Goal: Task Accomplishment & Management: Use online tool/utility

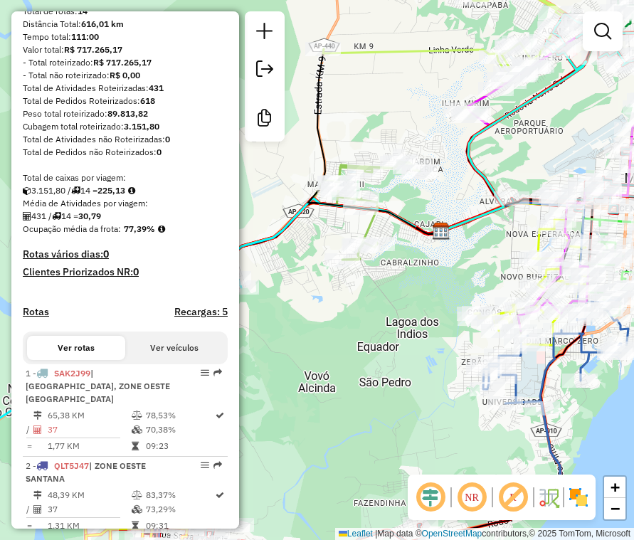
scroll to position [228, 0]
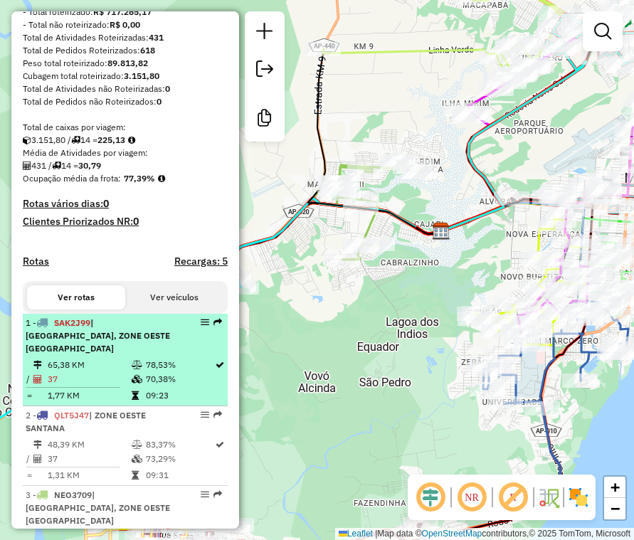
click at [138, 351] on span "| [GEOGRAPHIC_DATA], ZONE OESTE [GEOGRAPHIC_DATA]" at bounding box center [98, 335] width 144 height 36
select select "**********"
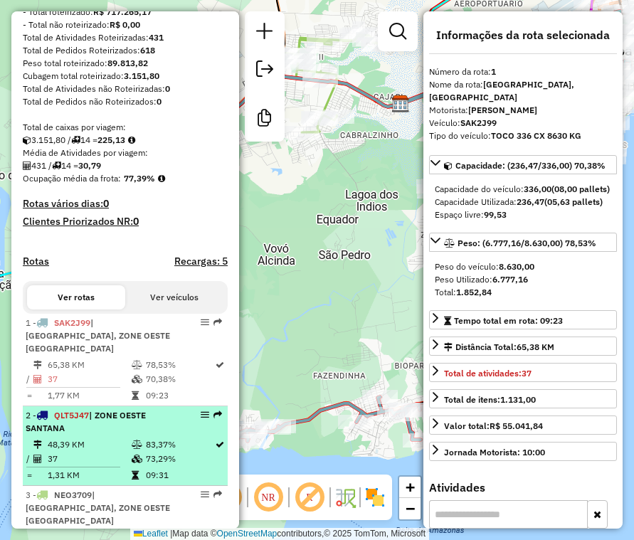
click at [139, 459] on icon at bounding box center [137, 458] width 11 height 9
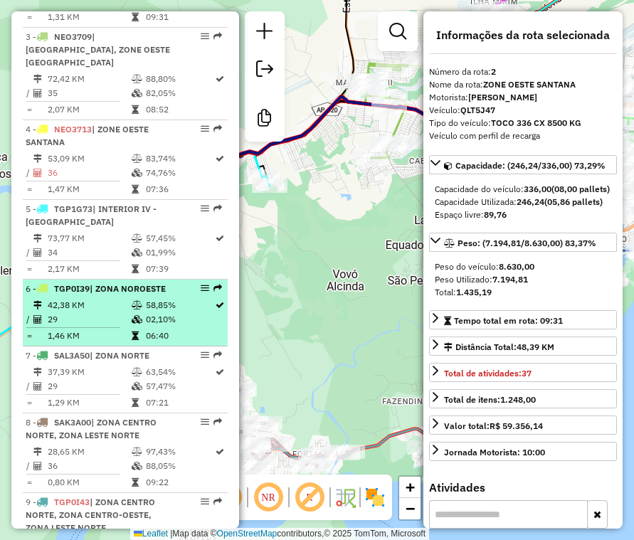
scroll to position [726, 0]
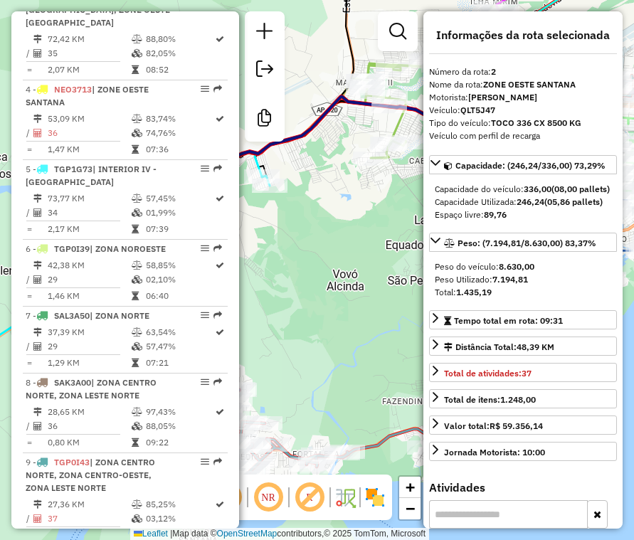
drag, startPoint x: 123, startPoint y: 48, endPoint x: 267, endPoint y: 103, distance: 153.7
click at [123, 60] on td at bounding box center [78, 61] width 105 height 2
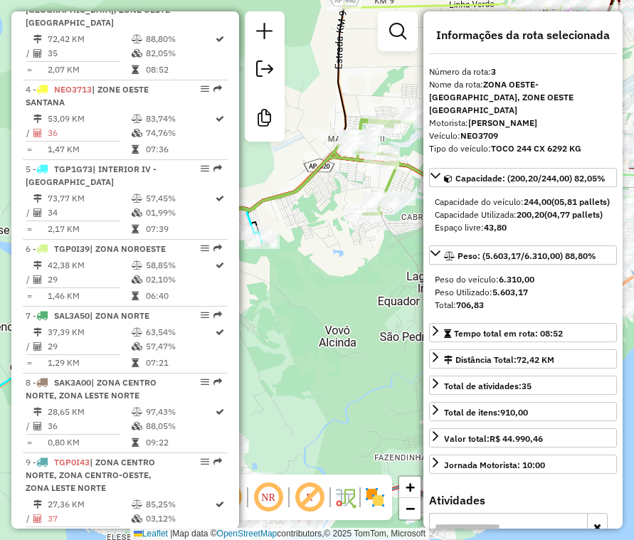
drag, startPoint x: 102, startPoint y: 79, endPoint x: 603, endPoint y: 242, distance: 526.4
click at [102, 84] on span "| ZONE OESTE SANTANA" at bounding box center [87, 95] width 123 height 23
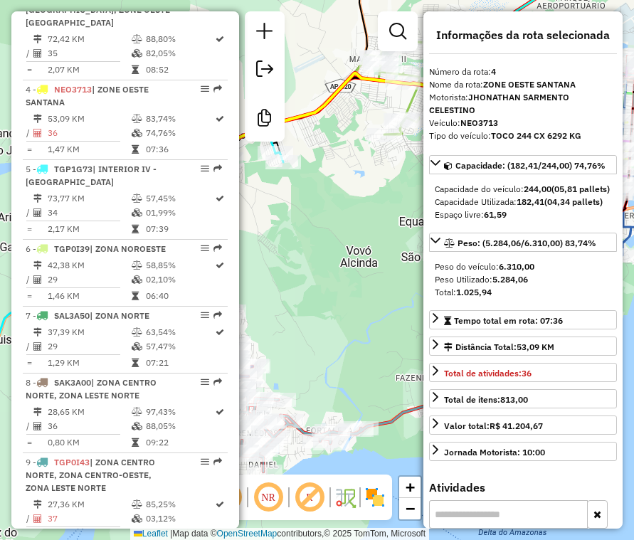
drag, startPoint x: 115, startPoint y: 197, endPoint x: 589, endPoint y: 307, distance: 486.9
click at [115, 205] on td "34" at bounding box center [89, 212] width 84 height 14
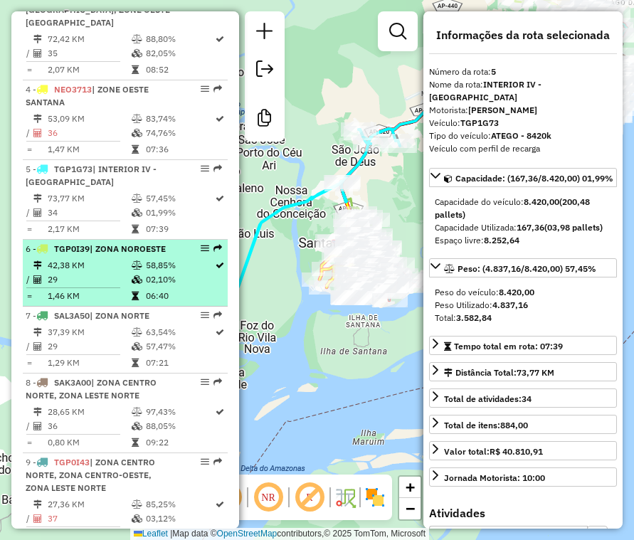
click at [88, 258] on td "42,38 KM" at bounding box center [89, 265] width 84 height 14
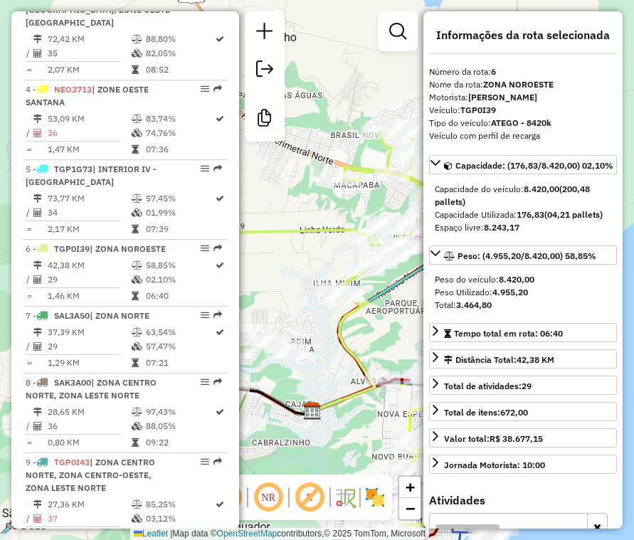
drag, startPoint x: 155, startPoint y: 346, endPoint x: 626, endPoint y: 410, distance: 475.6
click at [155, 356] on td "07:21" at bounding box center [179, 363] width 69 height 14
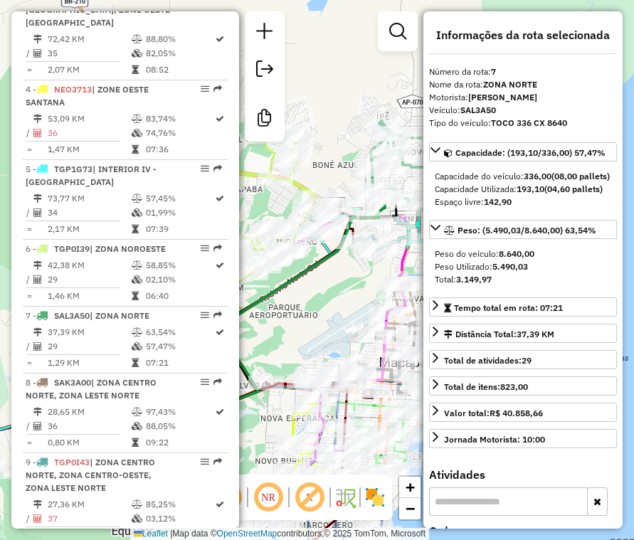
drag, startPoint x: 146, startPoint y: 401, endPoint x: 614, endPoint y: 421, distance: 468.3
click at [146, 405] on td "97,43%" at bounding box center [179, 412] width 69 height 14
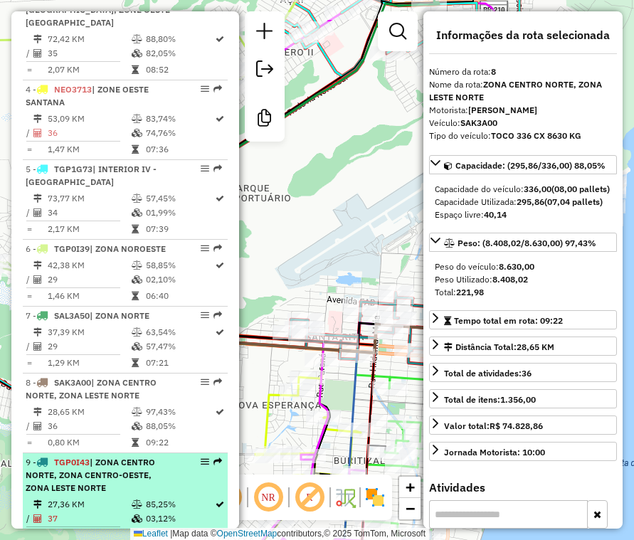
click at [104, 461] on span "| ZONA CENTRO NORTE, ZONA CENTRO-OESTE, ZONA LESTE NORTE" at bounding box center [90, 474] width 129 height 36
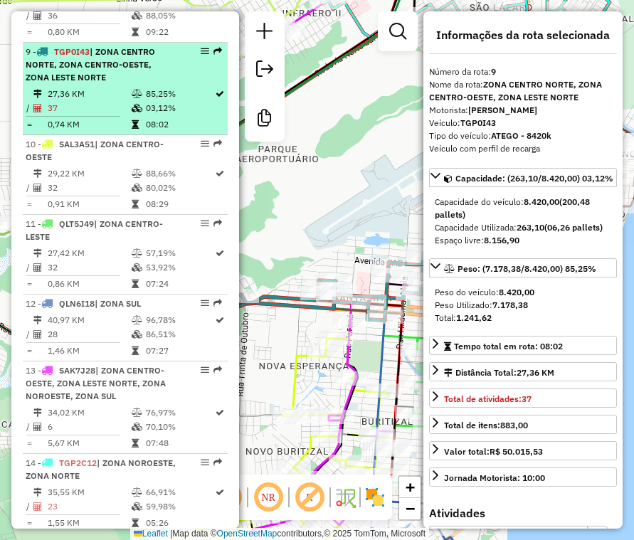
scroll to position [1153, 0]
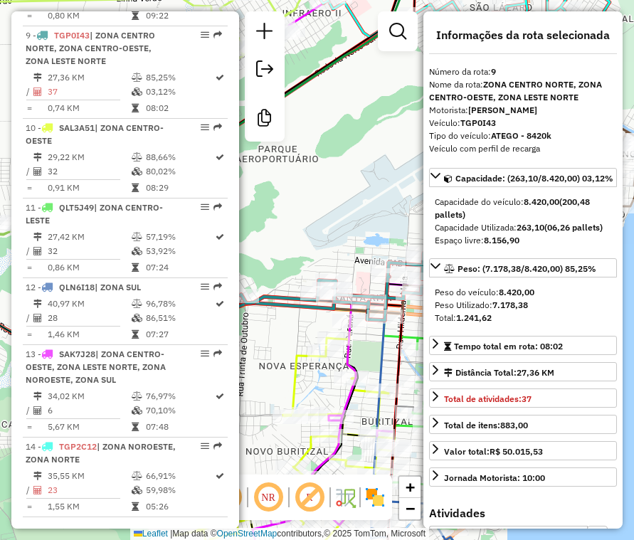
click at [95, 150] on td "29,22 KM" at bounding box center [89, 157] width 84 height 14
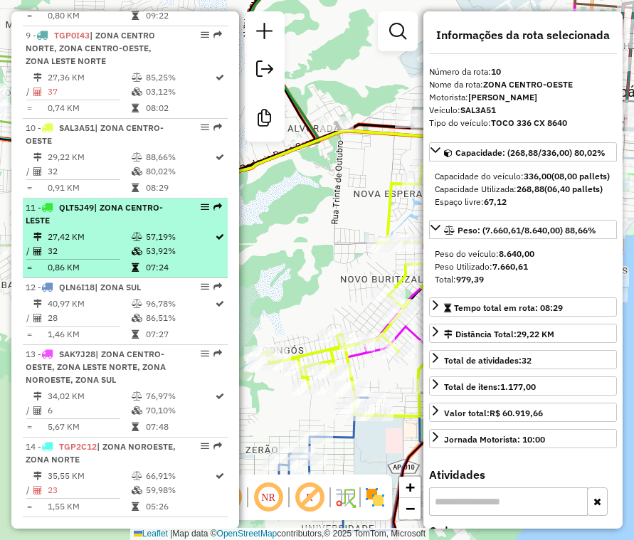
click at [138, 233] on icon at bounding box center [137, 237] width 11 height 9
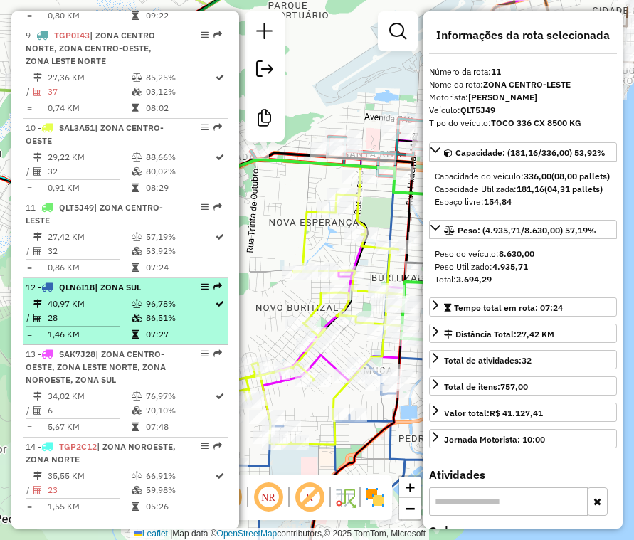
click at [132, 330] on icon at bounding box center [135, 334] width 7 height 9
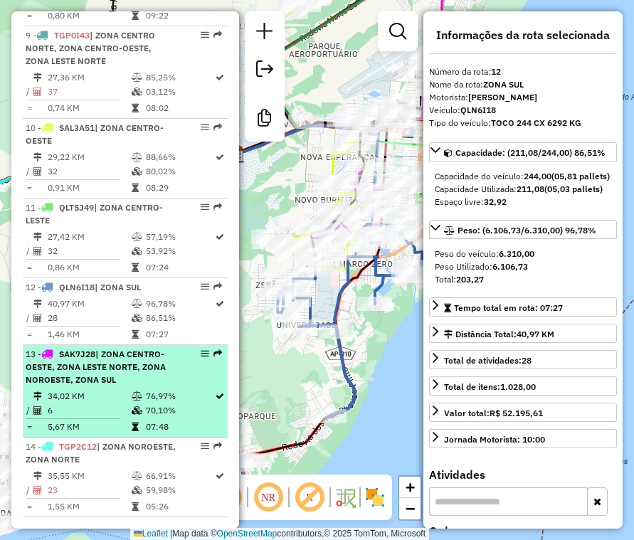
click at [128, 369] on div "13 - SAK7J28 | ZONA CENTRO-OESTE, ZONA LESTE NORTE, ZONA NOROESTE, ZONA SUL" at bounding box center [101, 367] width 151 height 38
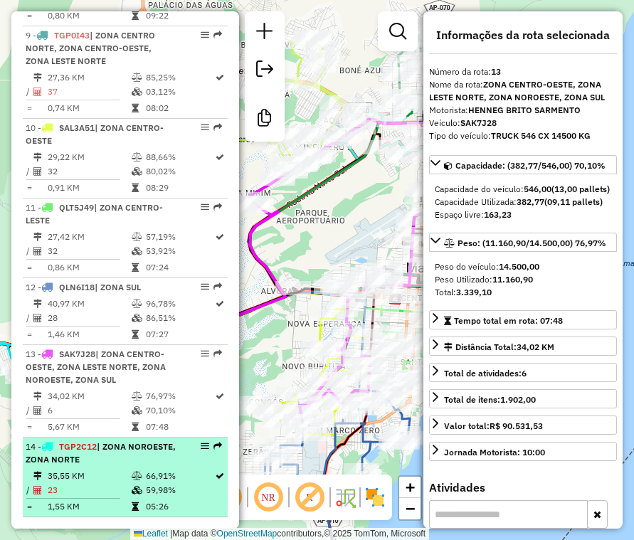
click at [182, 447] on div "14 - TGP2C12 | ZONA NOROESTE, ZONA NORTE" at bounding box center [125, 453] width 199 height 26
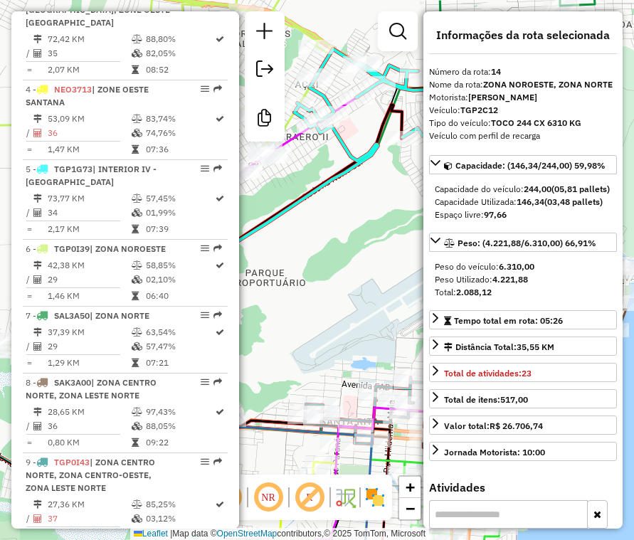
scroll to position [655, 0]
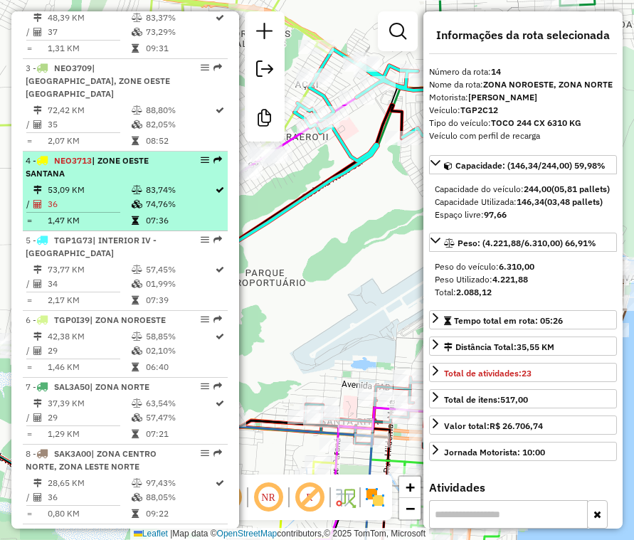
click at [161, 154] on div "4 - NEO3713 | ZONE OESTE SANTANA" at bounding box center [101, 167] width 151 height 26
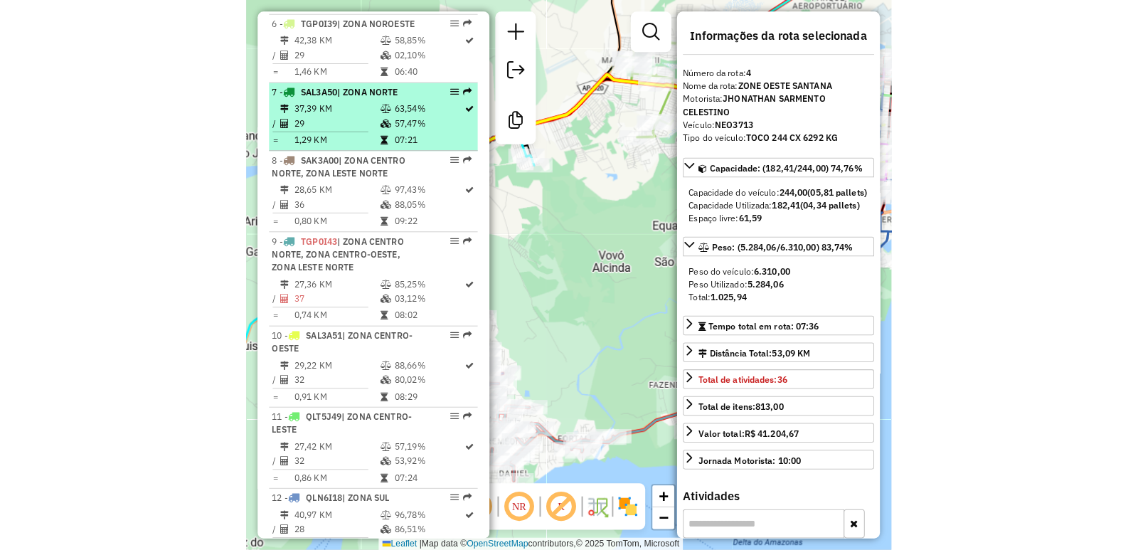
scroll to position [1010, 0]
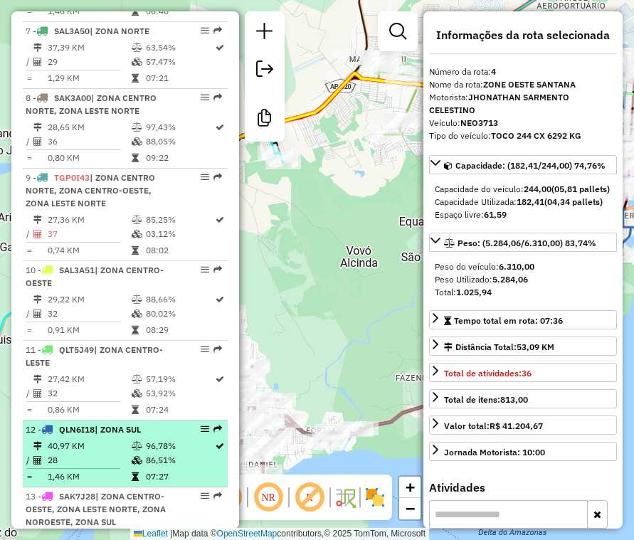
click at [112, 420] on li "12 - QLN6I18 | ZONA SUL 40,97 KM 96,78% / 28 86,51% = 1,46 KM 07:27" at bounding box center [125, 453] width 205 height 67
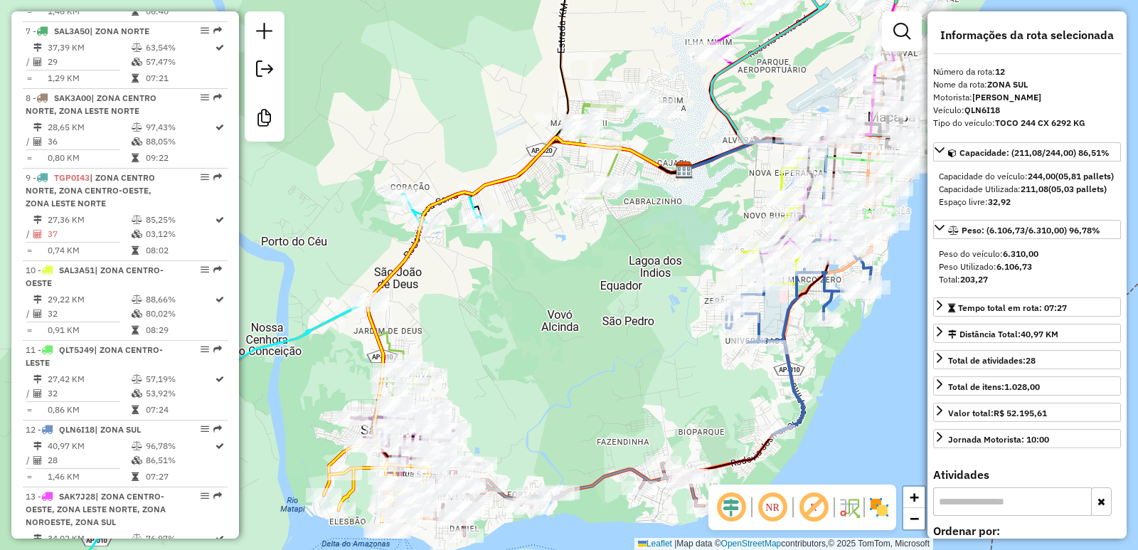
drag, startPoint x: 380, startPoint y: 346, endPoint x: 576, endPoint y: 358, distance: 196.6
click at [576, 358] on div "Janela de atendimento Grade de atendimento Capacidade Transportadoras Veículos …" at bounding box center [569, 275] width 1138 height 550
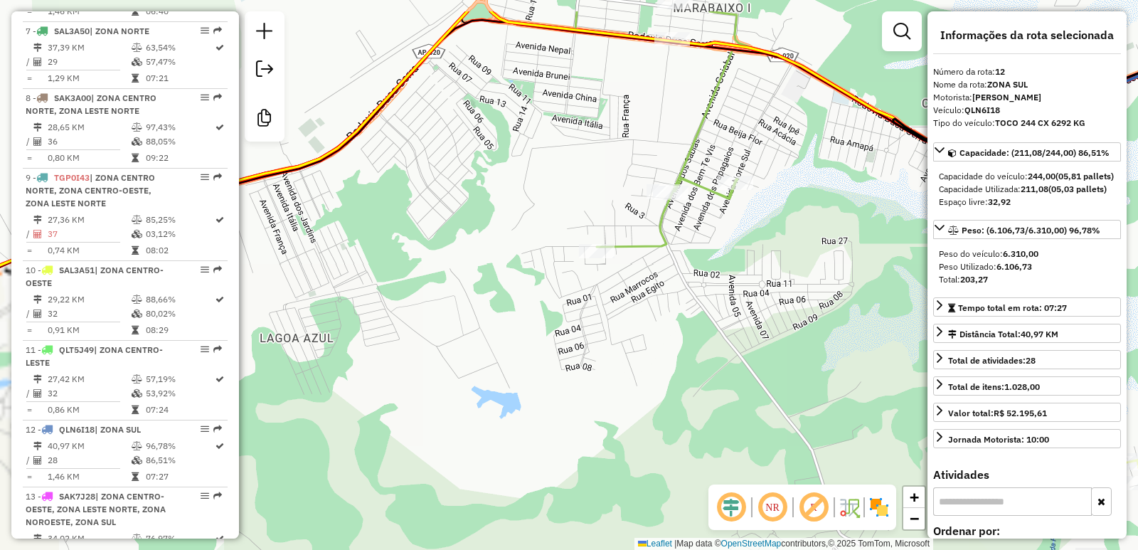
drag, startPoint x: 703, startPoint y: 165, endPoint x: 693, endPoint y: 231, distance: 66.9
click at [633, 231] on div "Janela de atendimento Grade de atendimento Capacidade Transportadoras Veículos …" at bounding box center [569, 275] width 1138 height 550
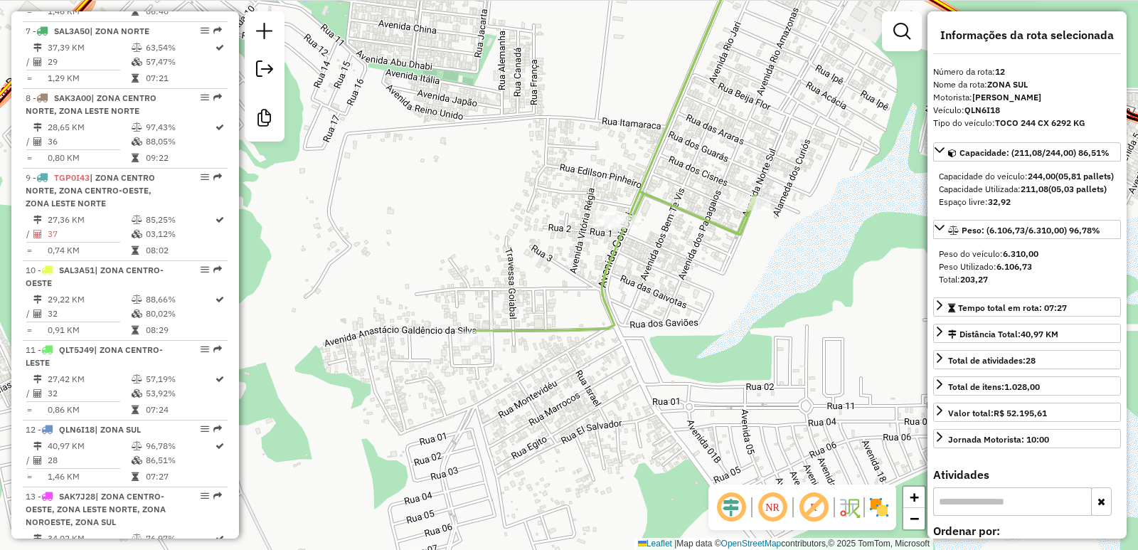
drag, startPoint x: 603, startPoint y: 238, endPoint x: 653, endPoint y: 261, distance: 54.7
click at [633, 261] on div "Janela de atendimento Grade de atendimento Capacidade Transportadoras Veículos …" at bounding box center [569, 275] width 1138 height 550
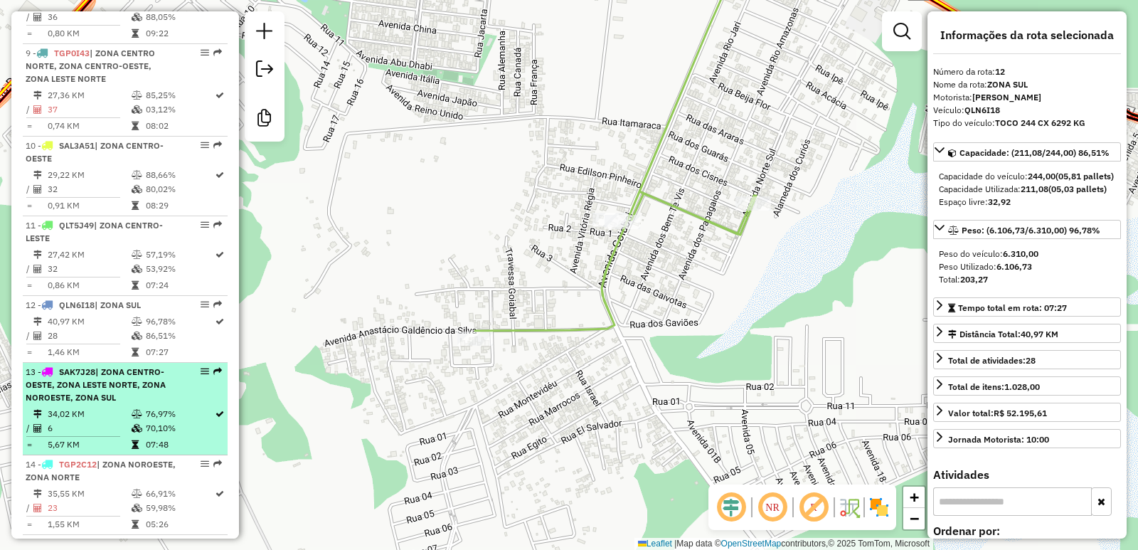
scroll to position [1143, 0]
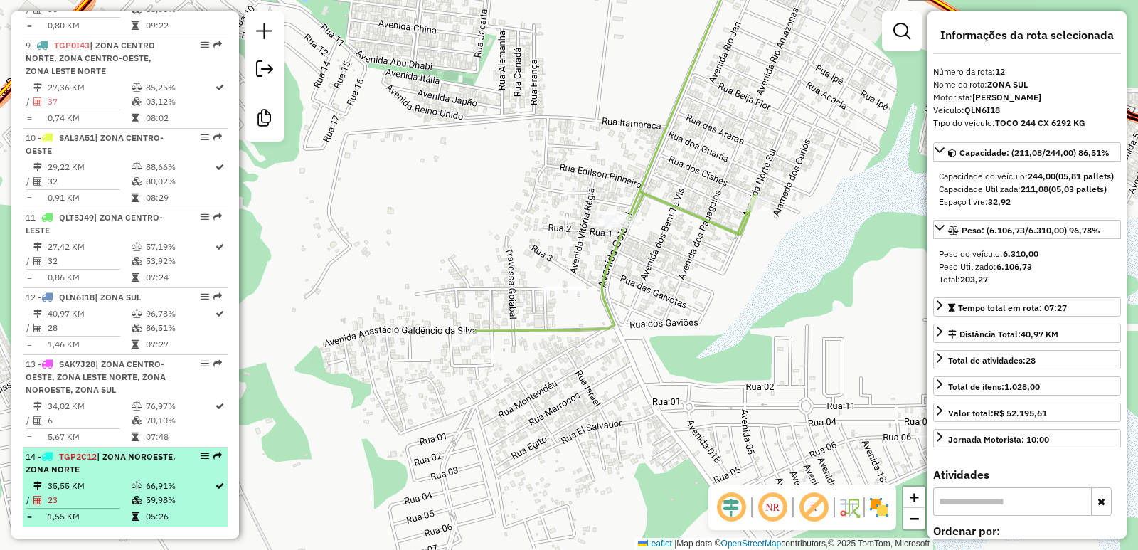
click at [131, 493] on td at bounding box center [138, 500] width 14 height 14
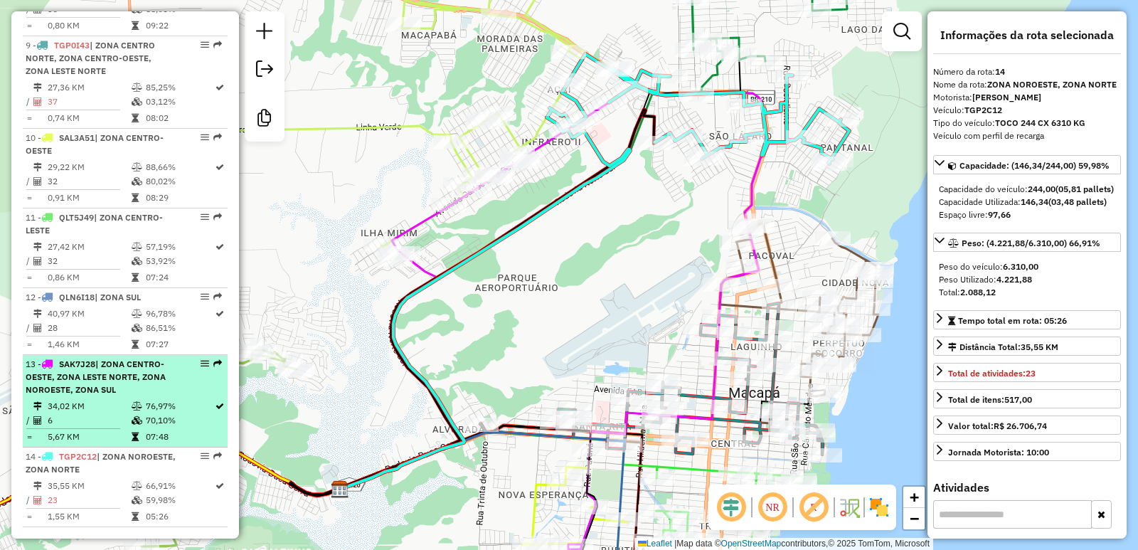
click at [112, 413] on td "6" at bounding box center [89, 420] width 84 height 14
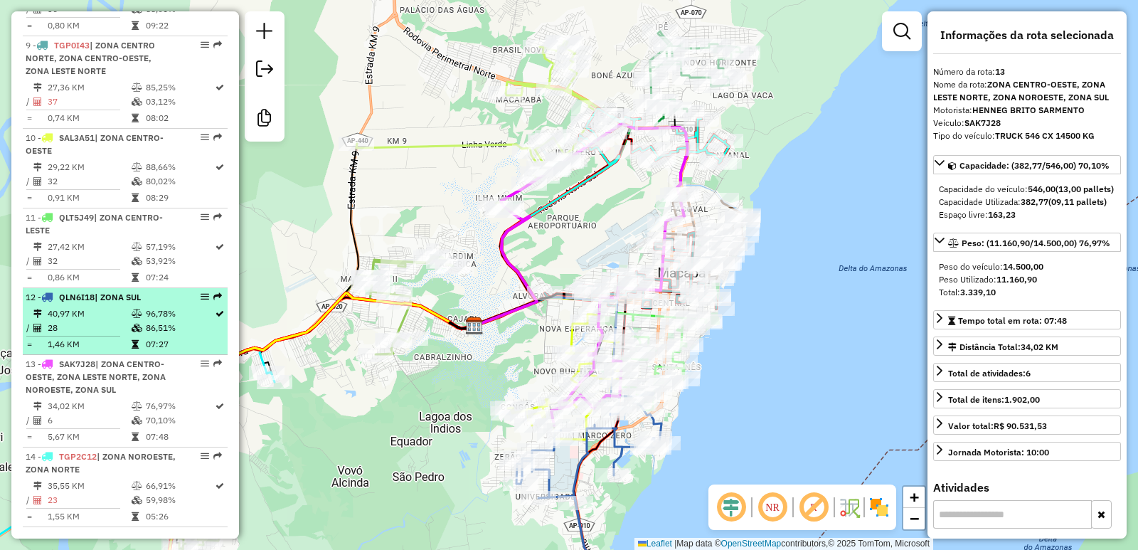
click at [130, 322] on table "40,97 KM 96,78% / 28 86,51% = 1,46 KM 07:27" at bounding box center [125, 328] width 199 height 45
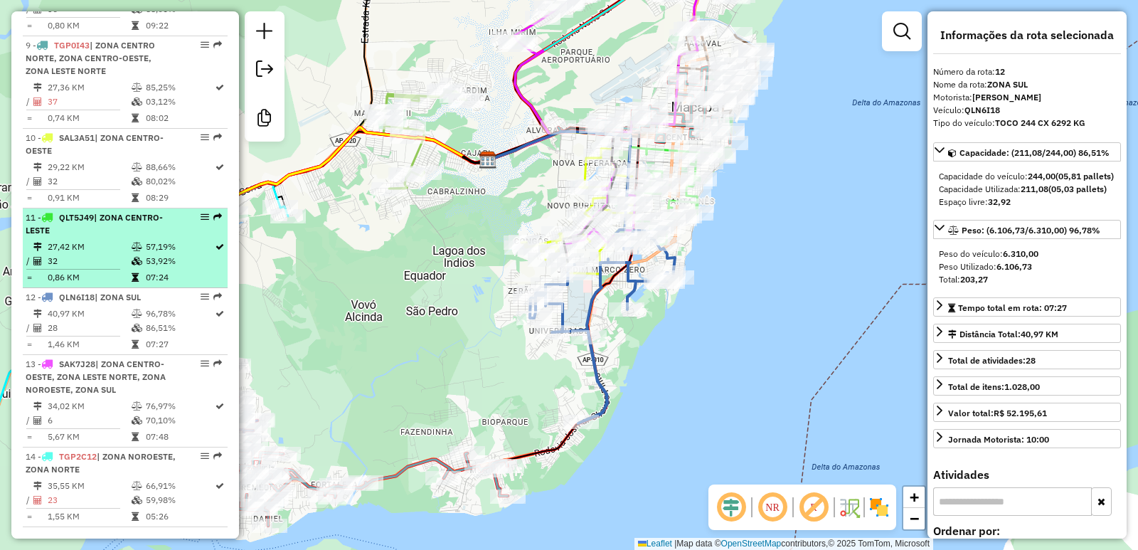
drag, startPoint x: 131, startPoint y: 264, endPoint x: 137, endPoint y: 260, distance: 7.3
click at [132, 273] on icon at bounding box center [135, 277] width 7 height 9
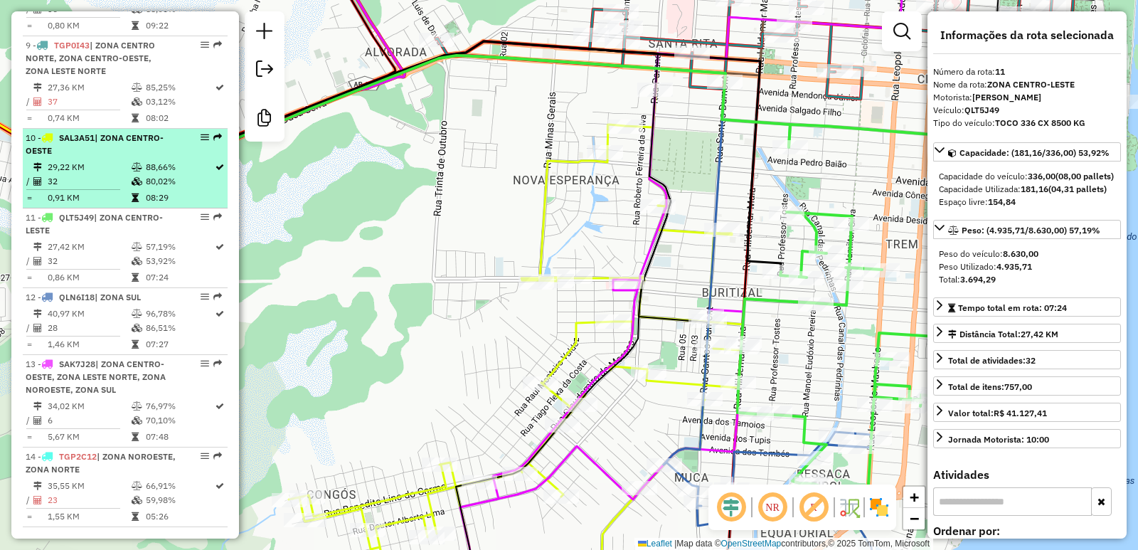
click at [118, 174] on td "32" at bounding box center [89, 181] width 84 height 14
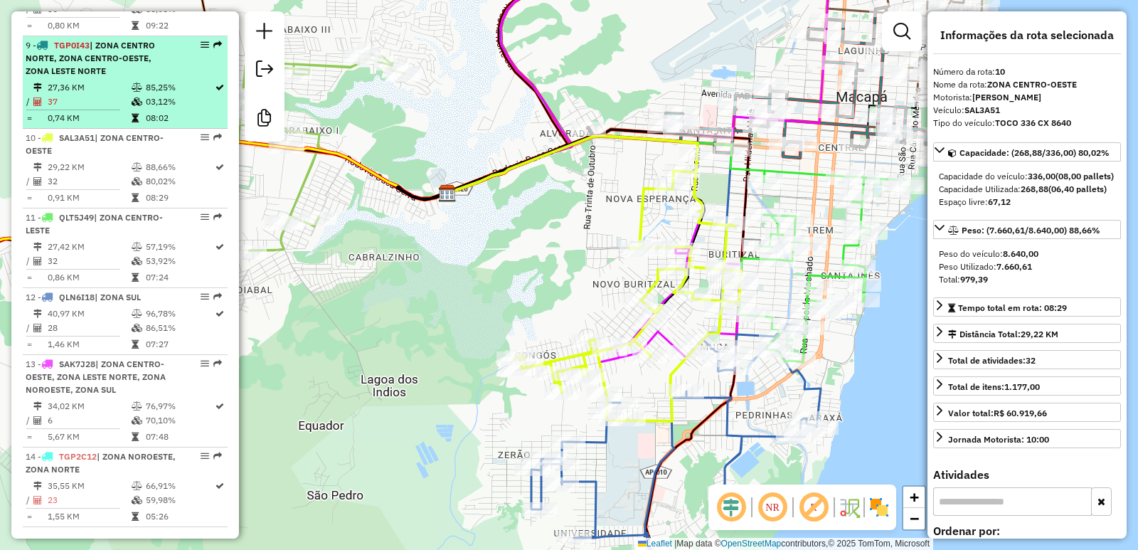
click at [132, 97] on icon at bounding box center [137, 101] width 11 height 9
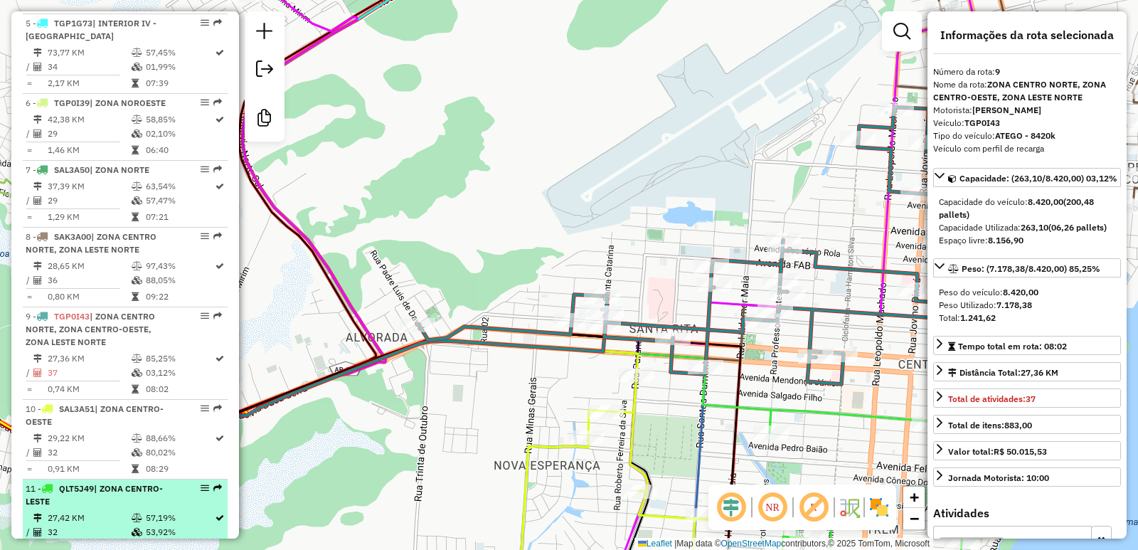
scroll to position [858, 0]
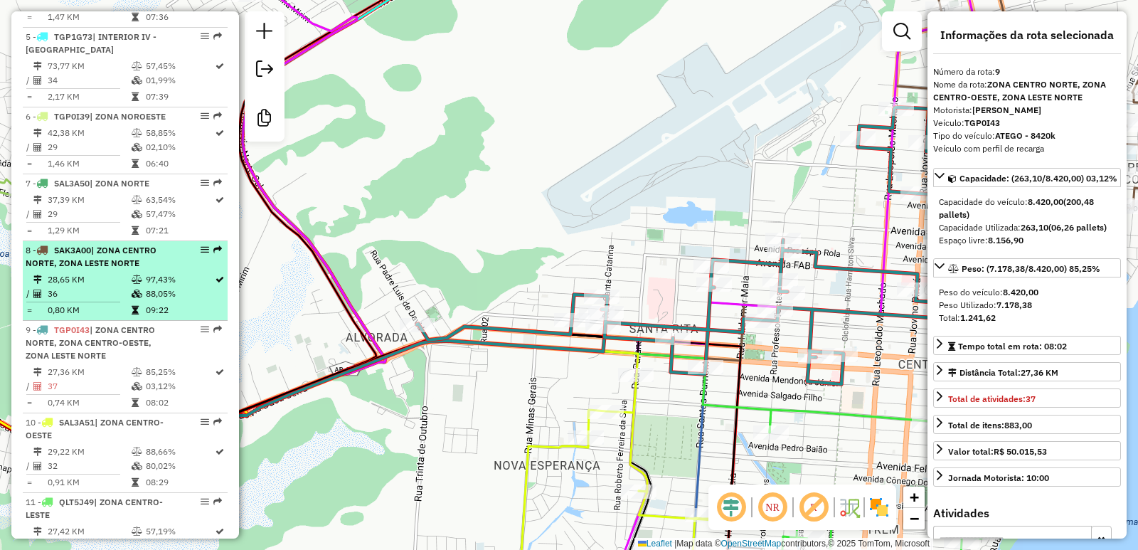
click at [159, 272] on td "97,43%" at bounding box center [179, 279] width 69 height 14
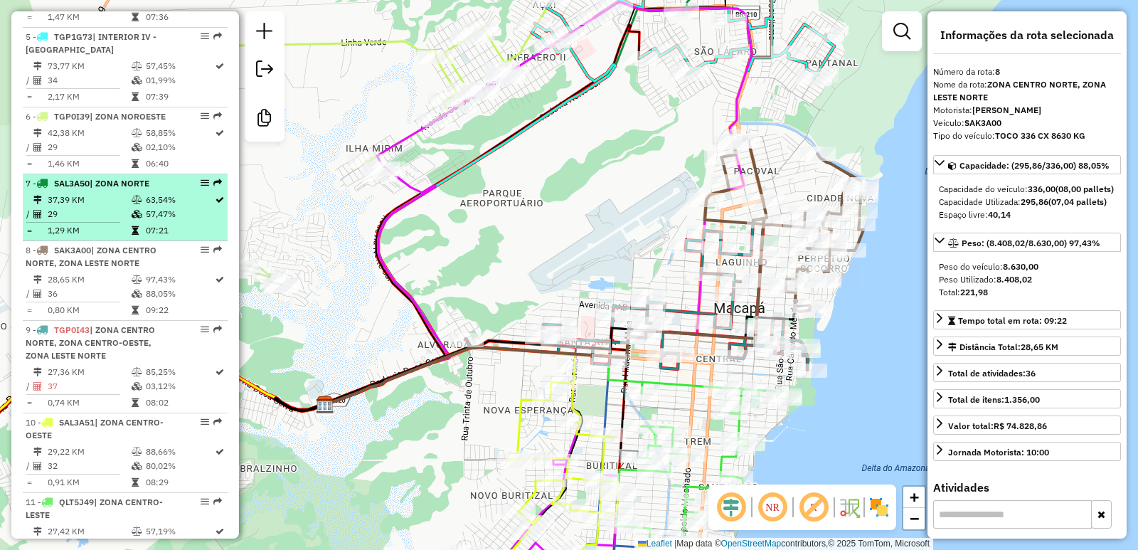
click at [139, 210] on icon at bounding box center [137, 214] width 11 height 9
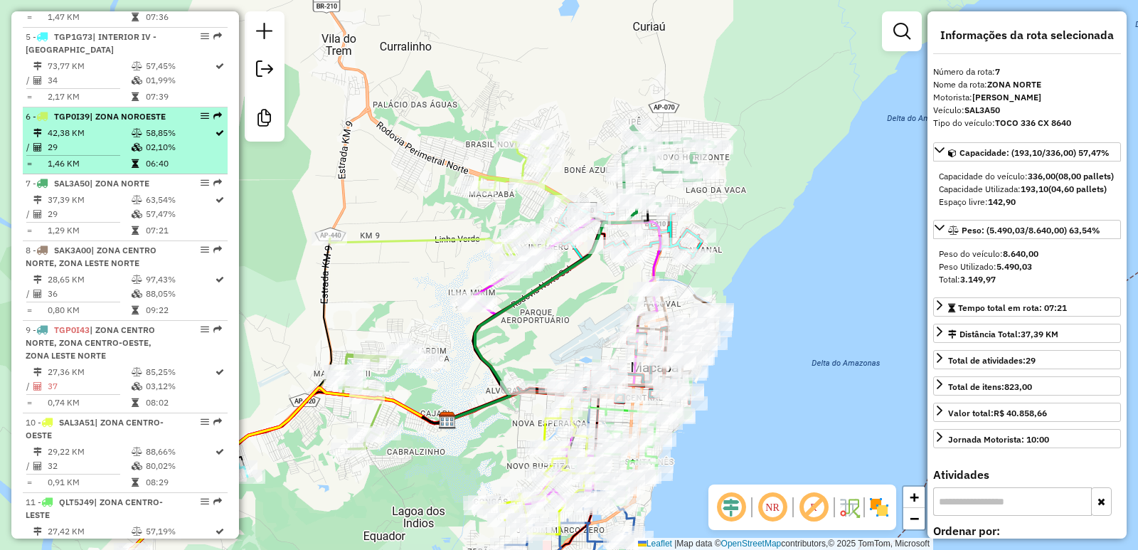
click at [139, 143] on icon at bounding box center [137, 147] width 11 height 9
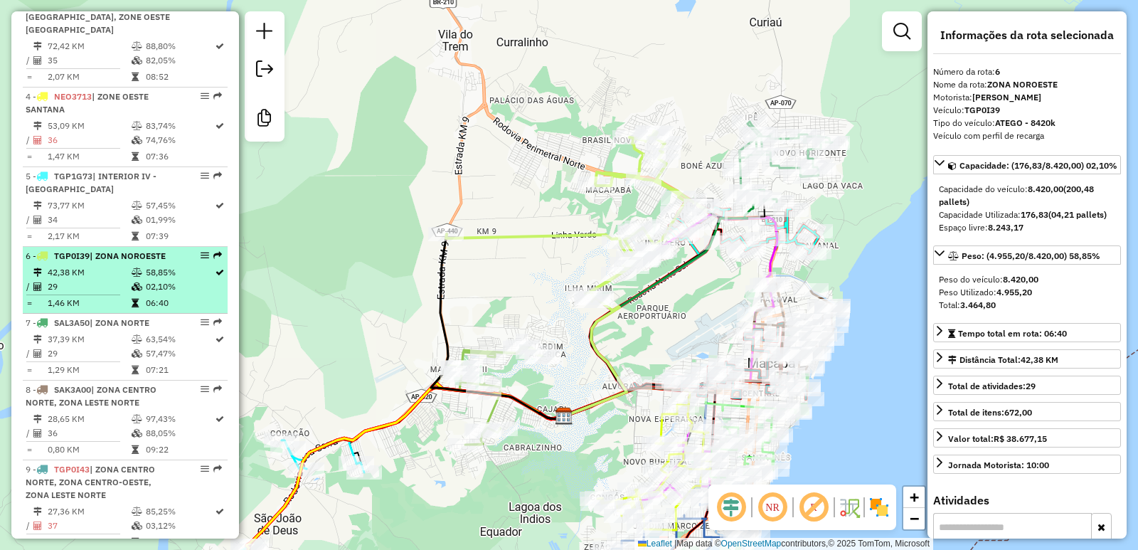
scroll to position [716, 0]
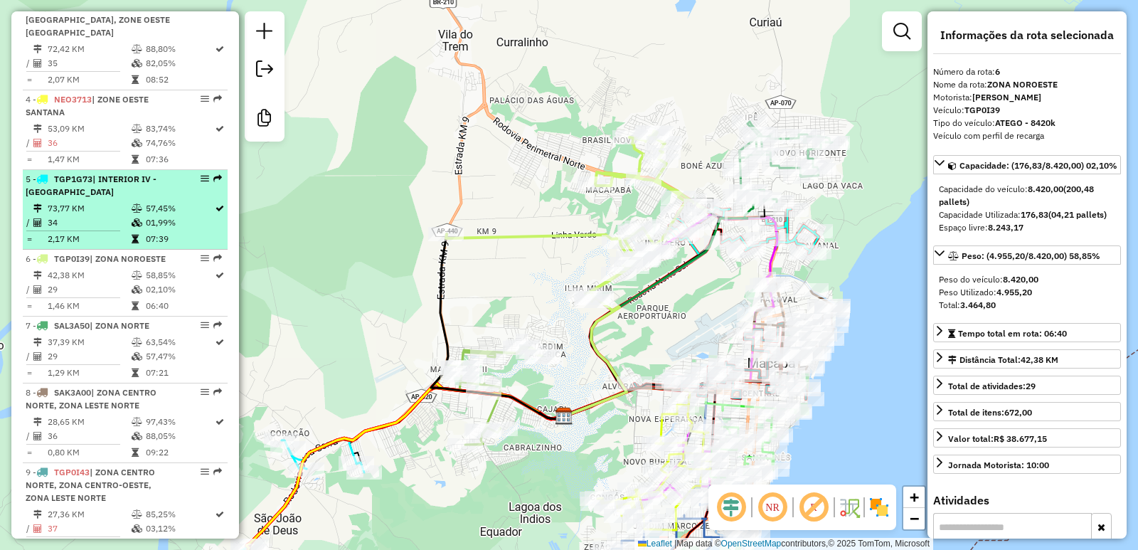
click at [133, 201] on td at bounding box center [138, 208] width 14 height 14
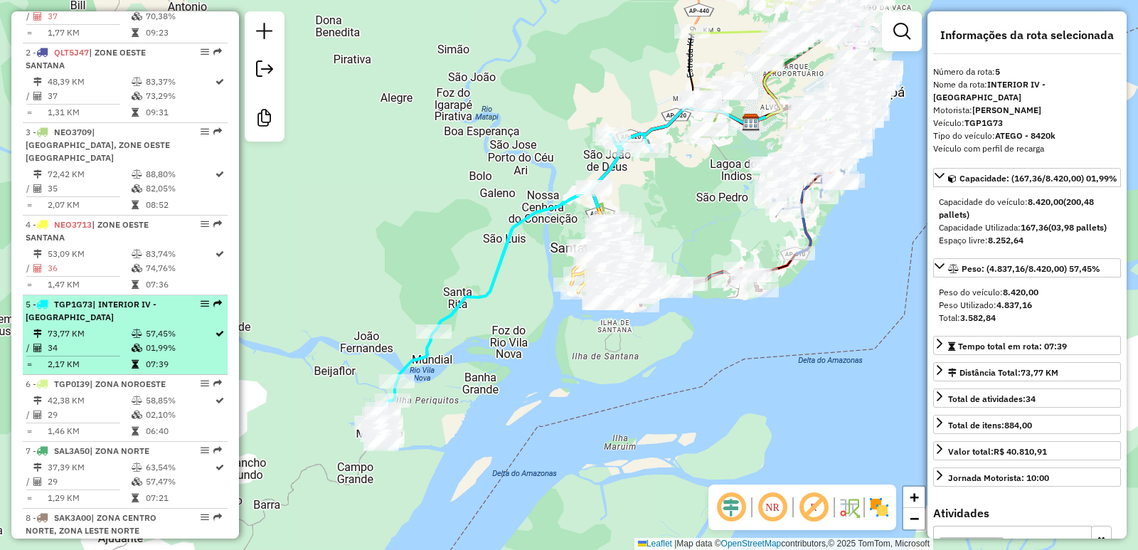
scroll to position [574, 0]
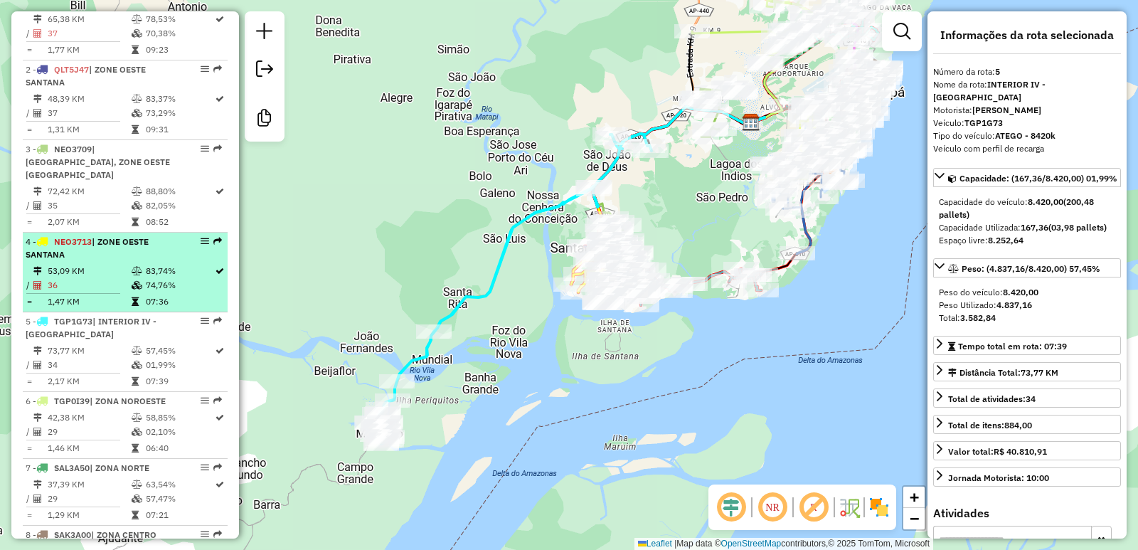
click at [127, 278] on td "36" at bounding box center [89, 285] width 84 height 14
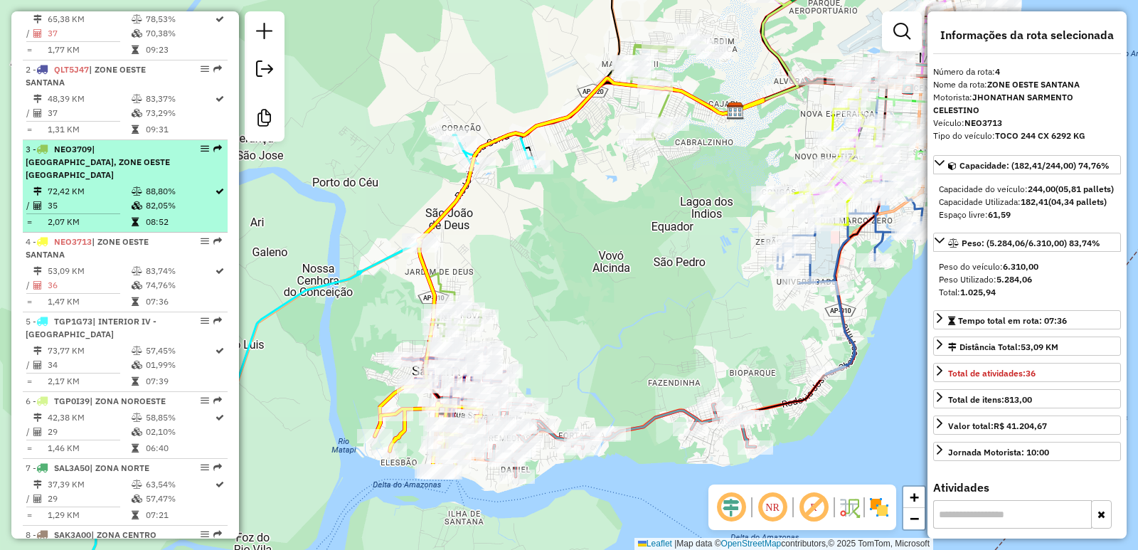
click at [148, 169] on li "3 - NEO3709 | ZONA OESTE-[GEOGRAPHIC_DATA], [GEOGRAPHIC_DATA] 72,42 KM 88,80% /…" at bounding box center [125, 186] width 205 height 92
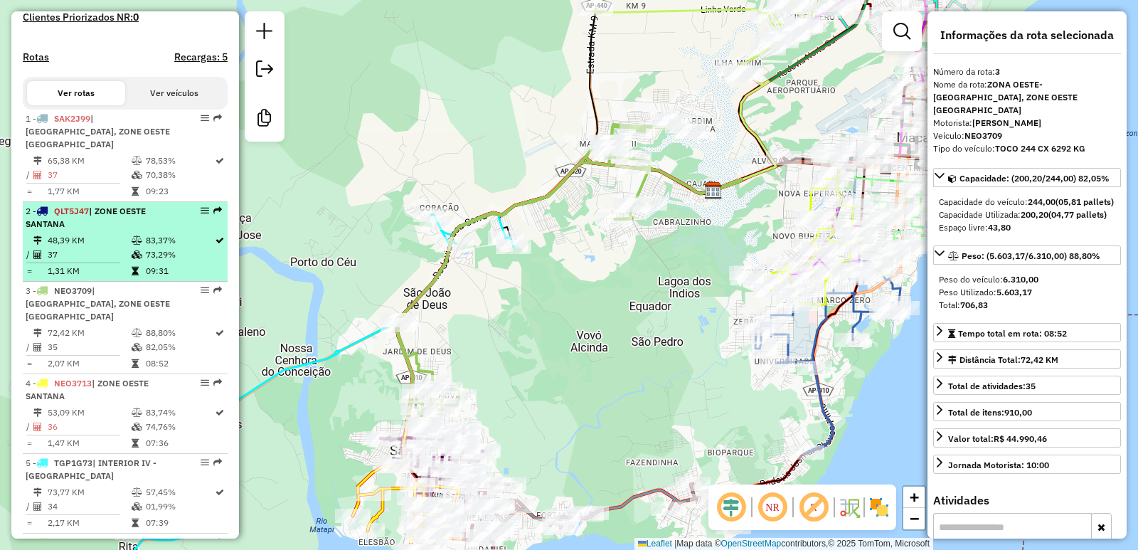
scroll to position [432, 0]
click at [119, 225] on div "2 - QLT5J47 | [GEOGRAPHIC_DATA]" at bounding box center [101, 218] width 151 height 26
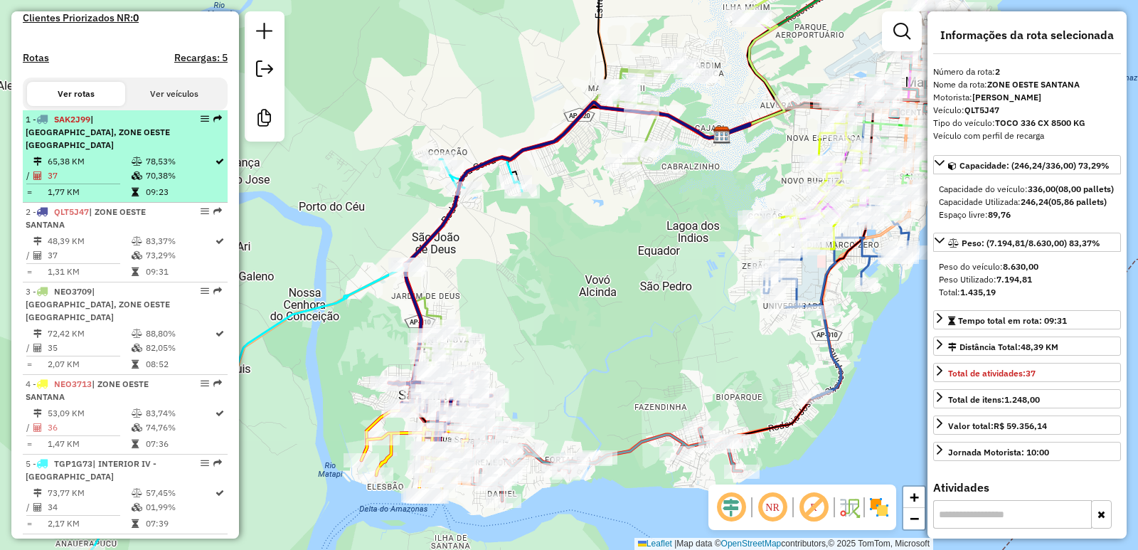
click at [107, 158] on td "65,38 KM" at bounding box center [89, 161] width 84 height 14
